Goal: Task Accomplishment & Management: Manage account settings

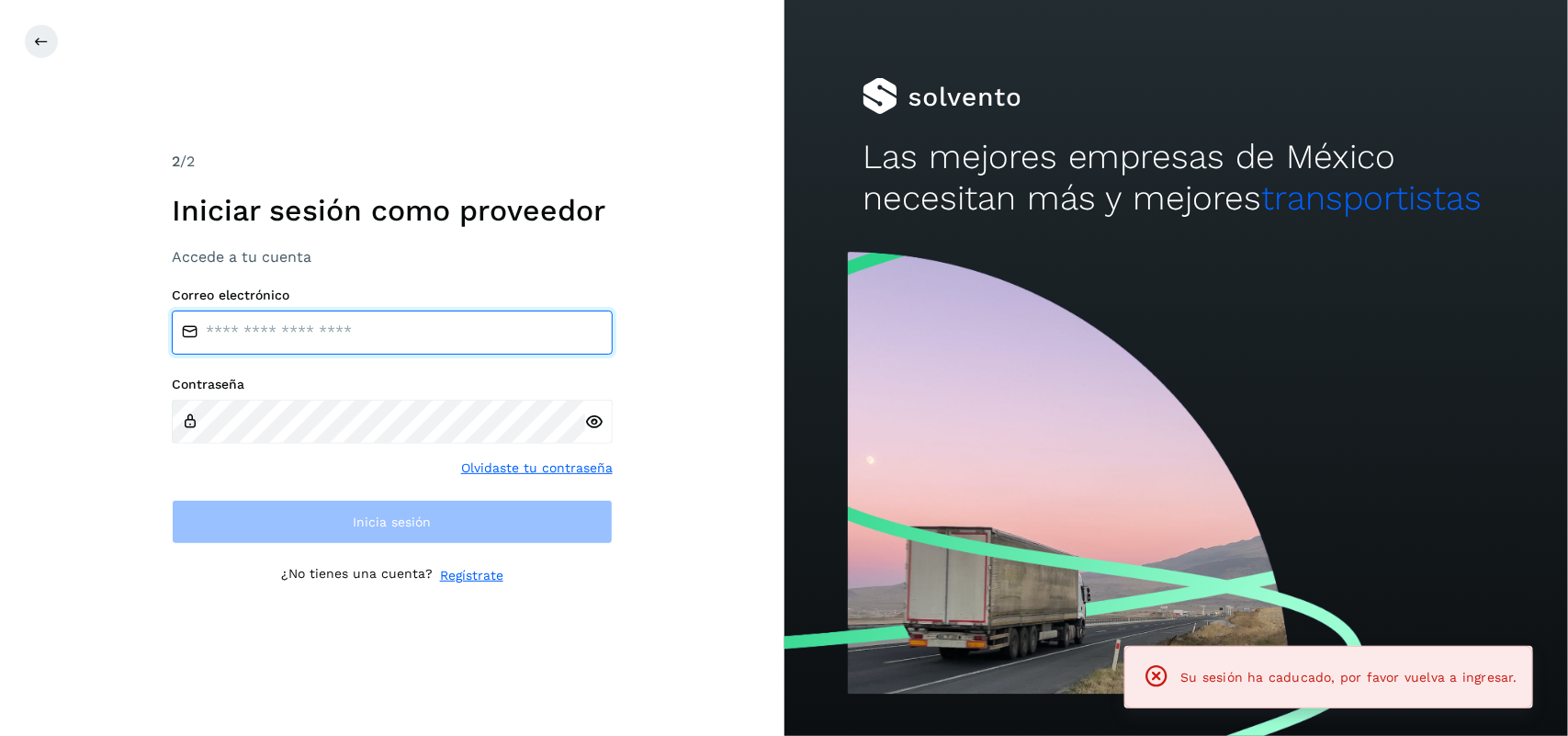
type input "**********"
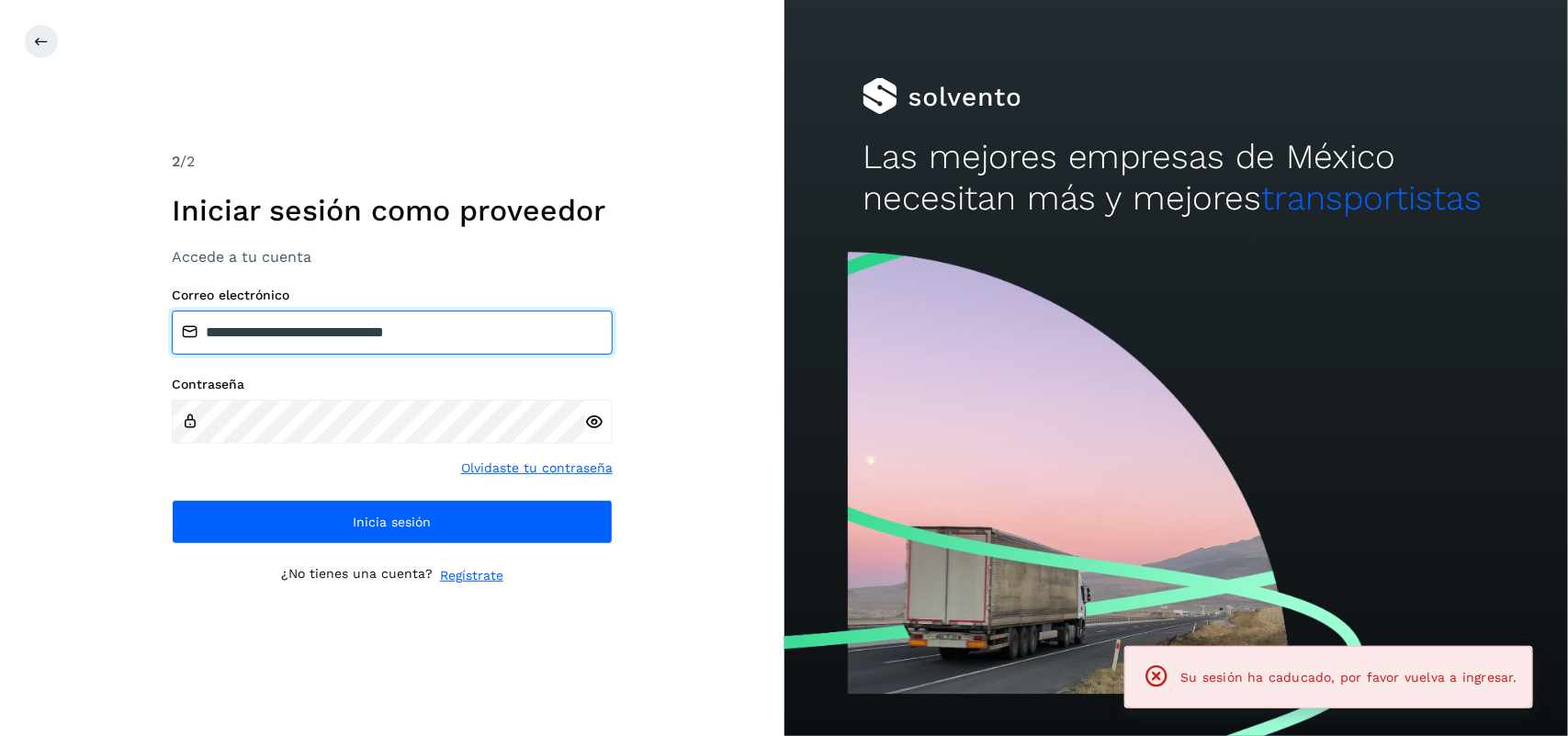
click at [337, 322] on input "**********" at bounding box center [392, 332] width 441 height 44
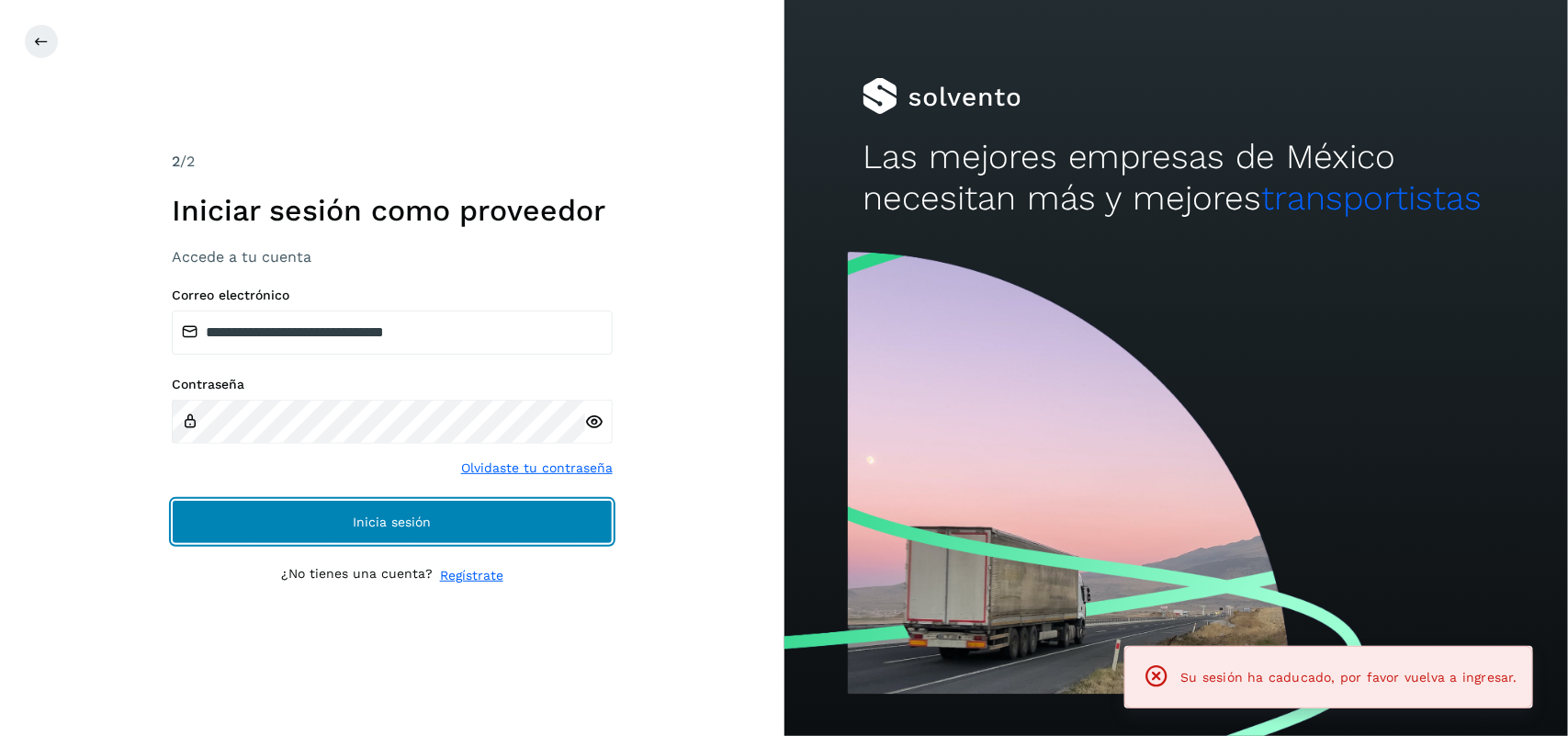
click at [386, 506] on button "Inicia sesión" at bounding box center [392, 522] width 441 height 44
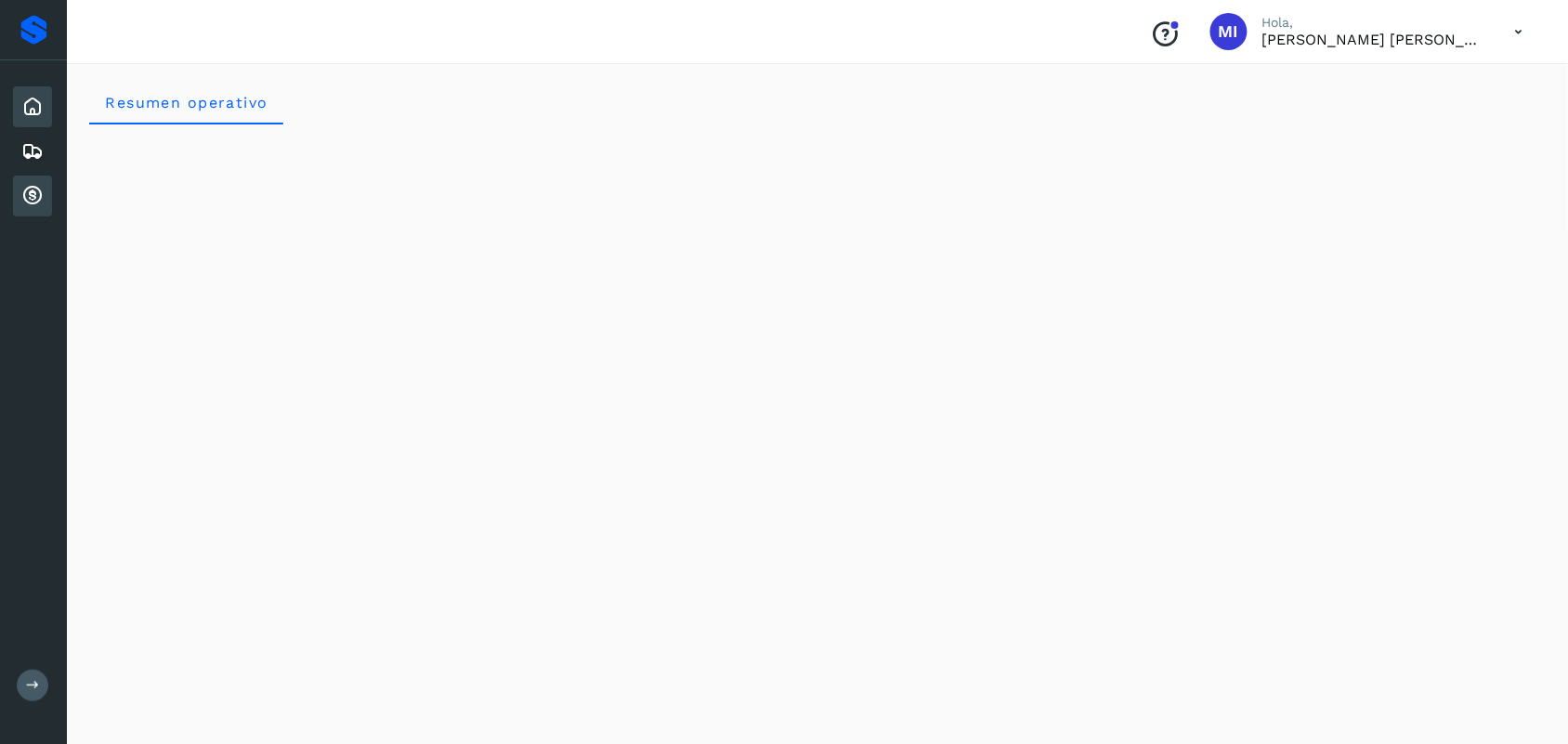
click at [30, 195] on icon at bounding box center [32, 196] width 23 height 23
